Goal: Transaction & Acquisition: Book appointment/travel/reservation

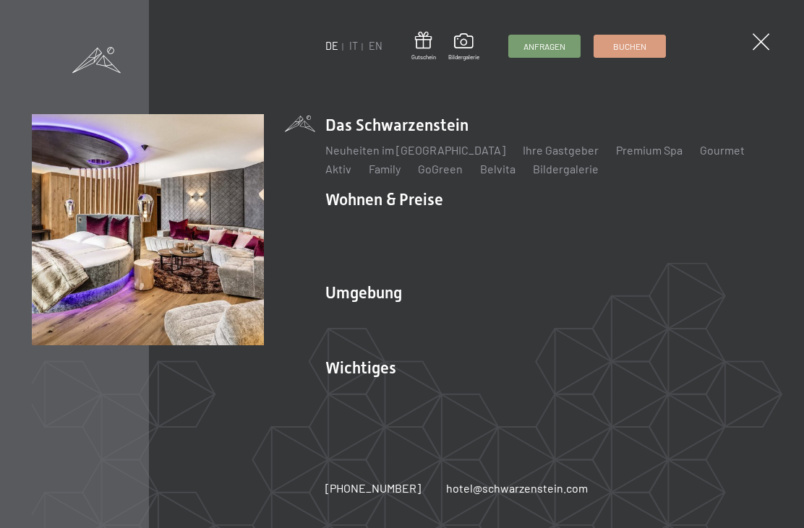
click at [466, 224] on link "Zimmer & Preise" at bounding box center [479, 225] width 84 height 14
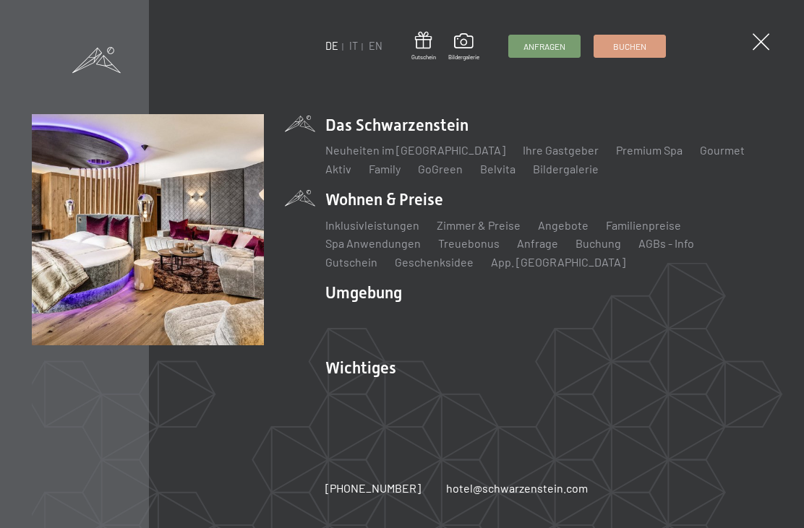
click at [153, 236] on img at bounding box center [147, 229] width 231 height 231
click at [121, 250] on img at bounding box center [147, 229] width 231 height 231
click at [404, 200] on li "Wohnen & Preise Inklusivleistungen [PERSON_NAME] & Preise Liste Angebote Liste …" at bounding box center [548, 230] width 447 height 82
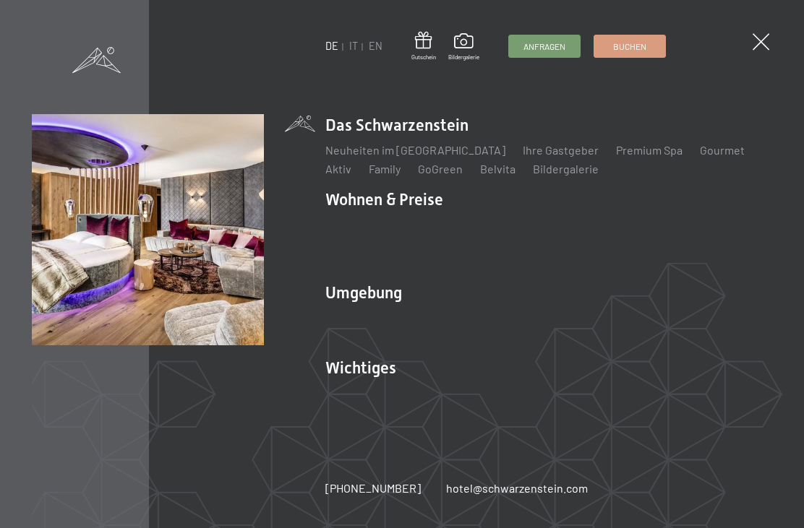
click at [758, 40] on span at bounding box center [761, 41] width 17 height 17
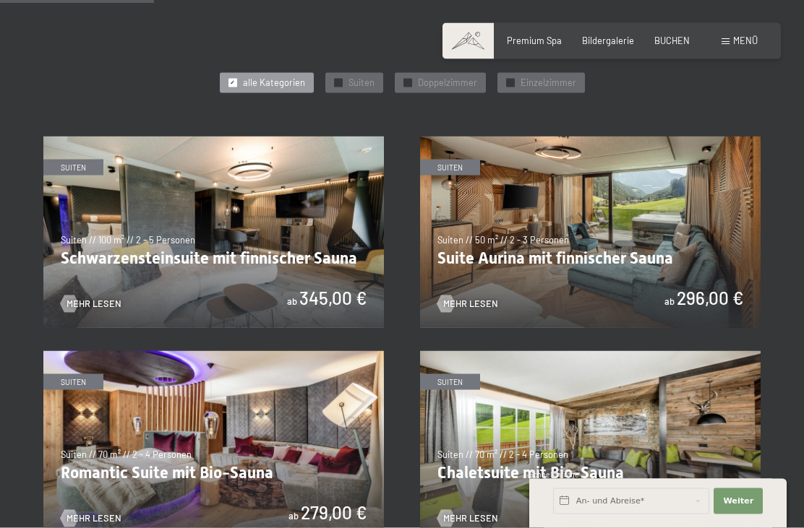
scroll to position [634, 0]
click at [420, 221] on img at bounding box center [250, 232] width 340 height 192
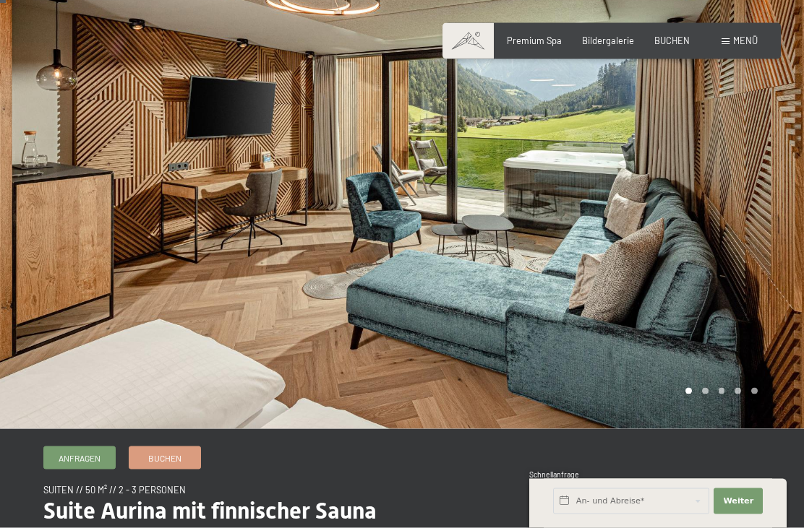
scroll to position [45, 0]
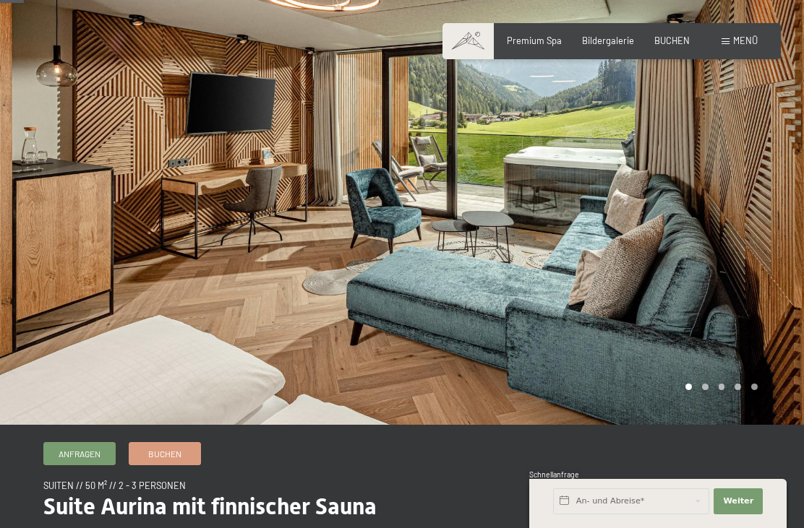
click at [765, 220] on div at bounding box center [603, 190] width 402 height 470
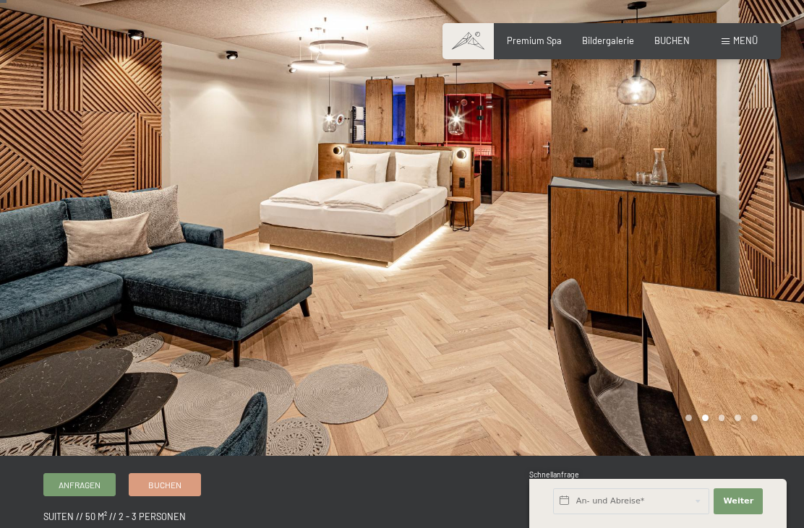
scroll to position [13, 0]
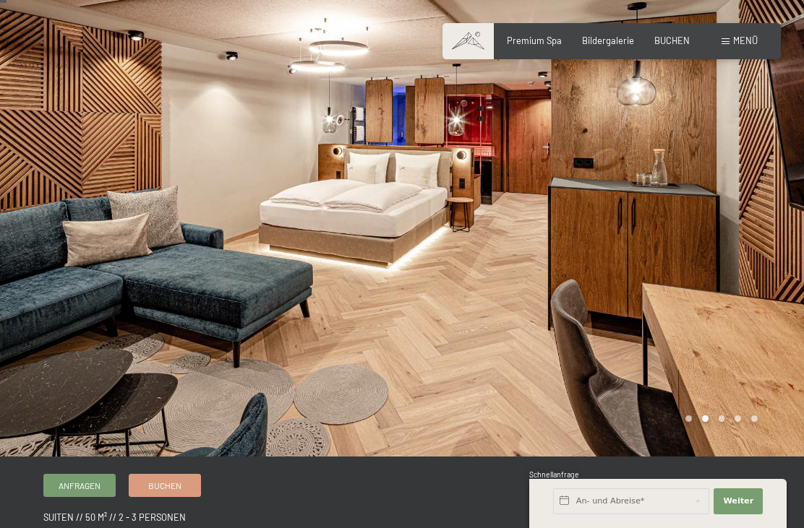
click at [757, 268] on div at bounding box center [603, 222] width 402 height 470
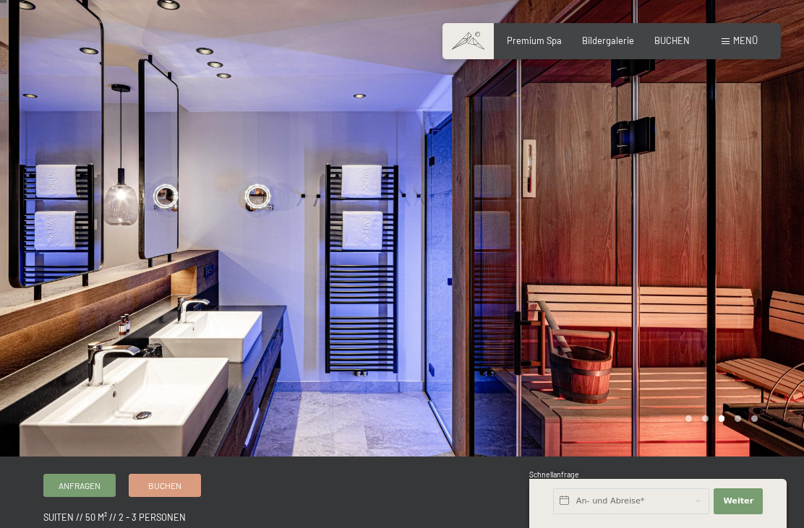
click at [750, 269] on div at bounding box center [603, 222] width 402 height 470
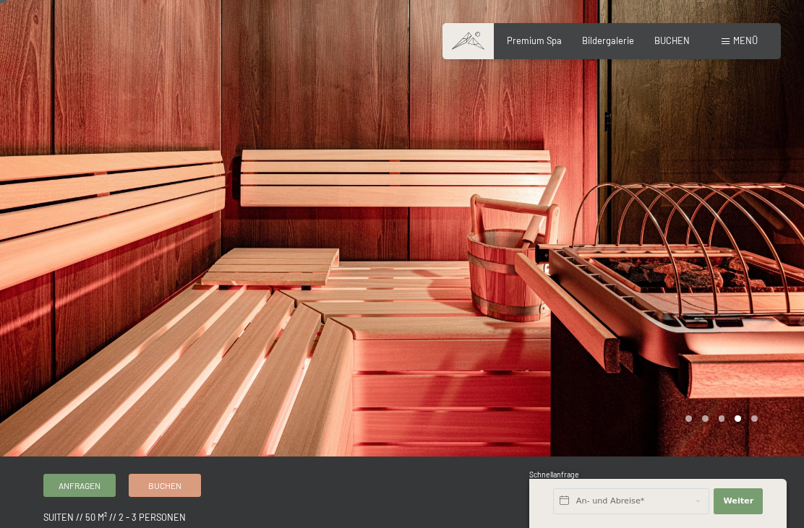
click at [753, 270] on div at bounding box center [603, 222] width 402 height 470
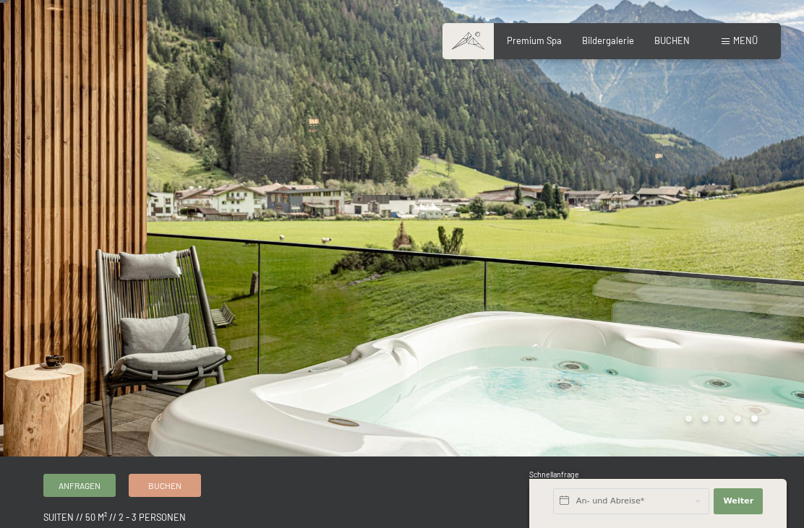
click at [753, 260] on div at bounding box center [603, 222] width 402 height 470
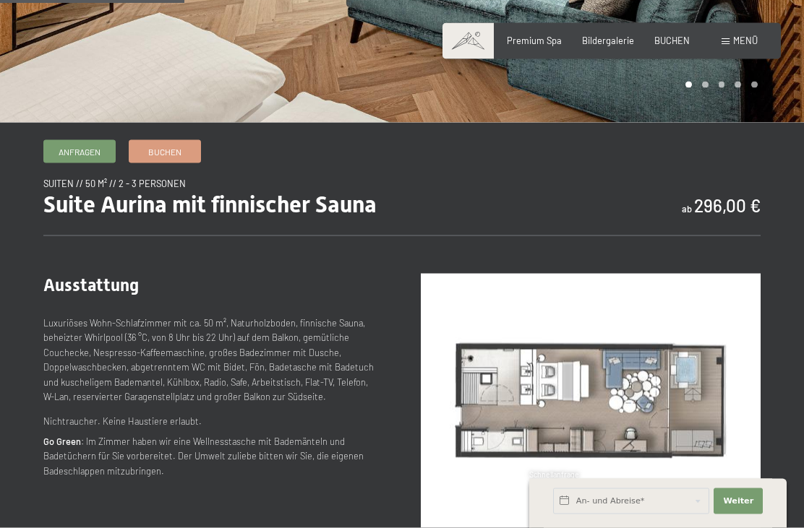
scroll to position [352, 0]
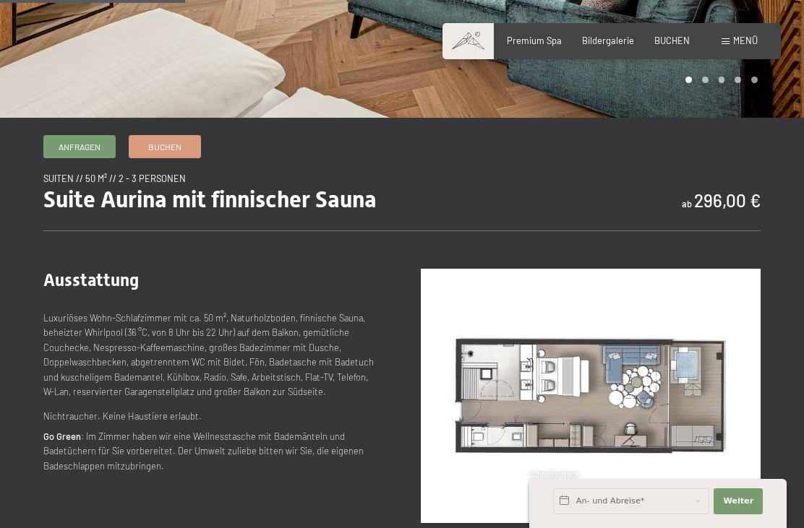
click at [621, 407] on img at bounding box center [591, 396] width 340 height 254
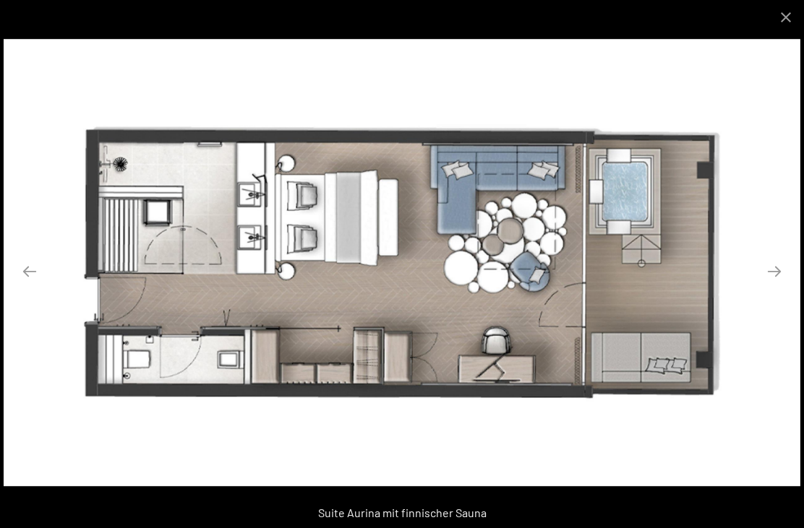
click at [796, 3] on button "Close gallery" at bounding box center [786, 17] width 36 height 34
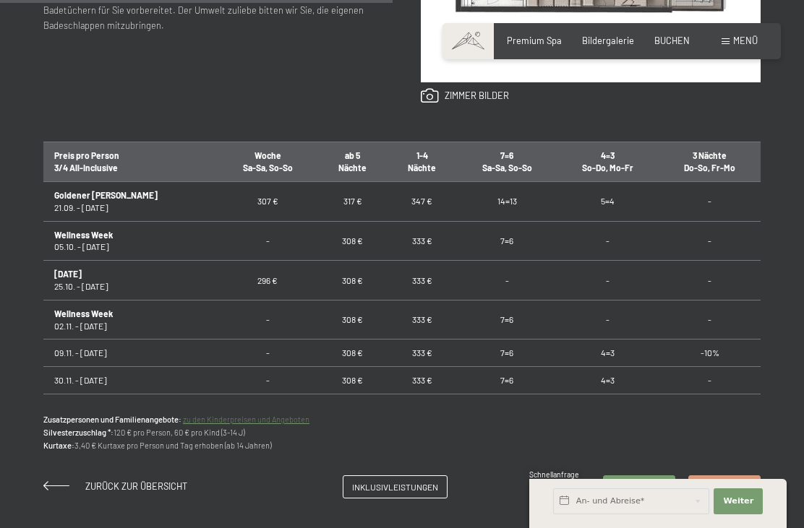
scroll to position [772, 0]
